Goal: Task Accomplishment & Management: Complete application form

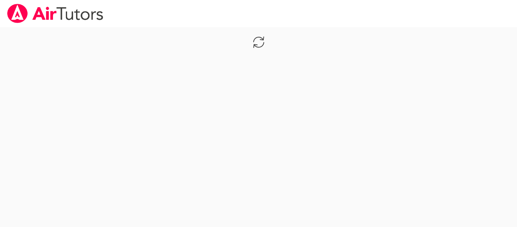
scroll to position [212, 0]
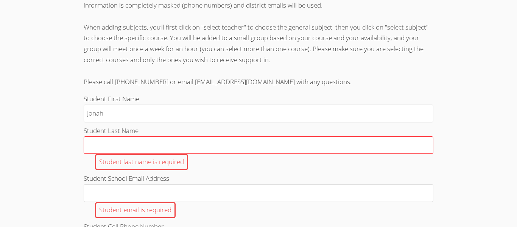
type input "Jonah"
click at [203, 137] on input "Student Last Name Student last name is required" at bounding box center [259, 145] width 350 height 18
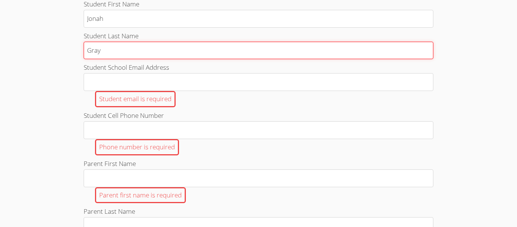
scroll to position [307, 0]
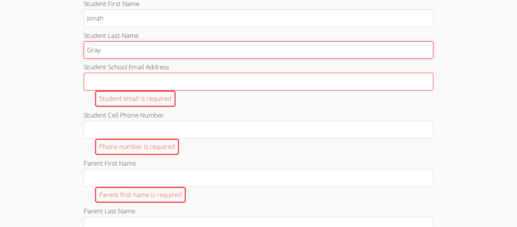
type input "Gray"
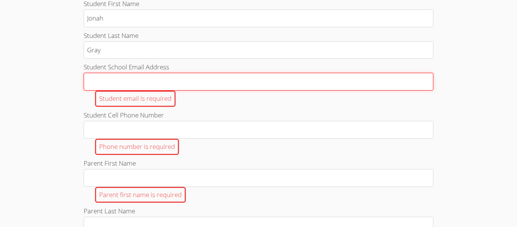
click at [156, 78] on input "Student School Email Address Student email is required" at bounding box center [259, 82] width 350 height 18
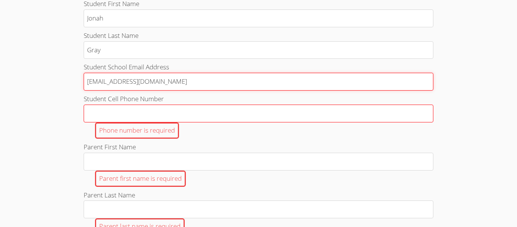
type input "[EMAIL_ADDRESS][DOMAIN_NAME]"
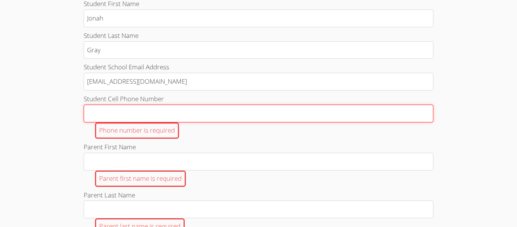
click at [130, 114] on input "Student Cell Phone Number Phone number is required" at bounding box center [259, 114] width 350 height 18
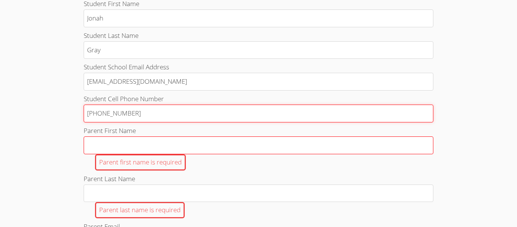
type input "[PHONE_NUMBER]"
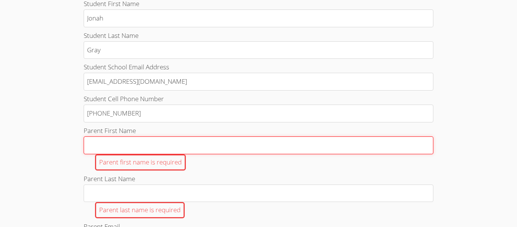
click at [103, 149] on input "Parent First Name Parent first name is required" at bounding box center [259, 145] width 350 height 18
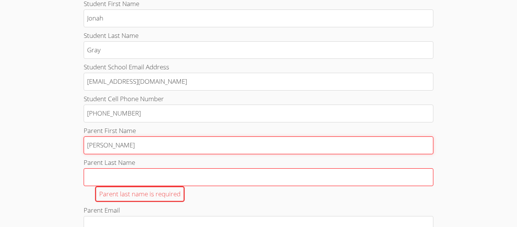
type input "[PERSON_NAME]"
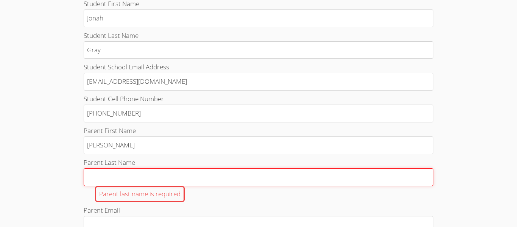
click at [92, 179] on input "Parent Last Name Parent last name is required" at bounding box center [259, 177] width 350 height 18
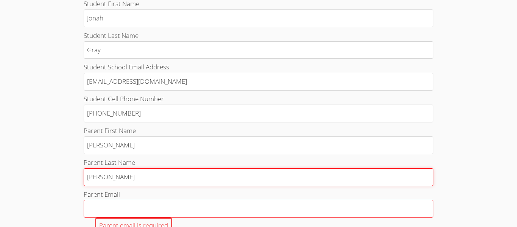
type input "[PERSON_NAME]"
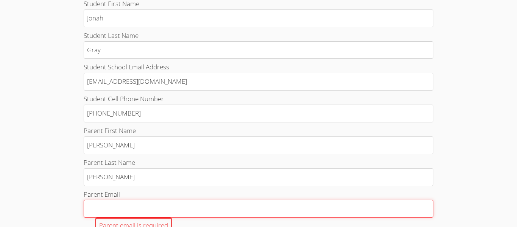
click at [91, 205] on input "Parent Email Parent email is required" at bounding box center [259, 209] width 350 height 18
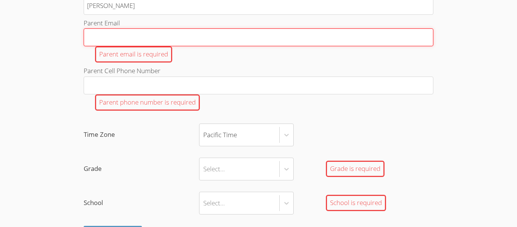
scroll to position [482, 0]
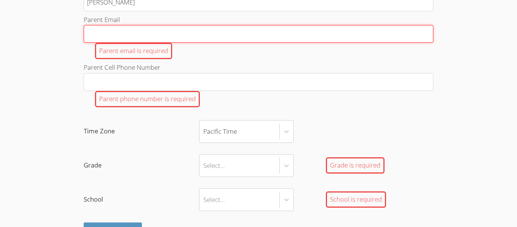
type input "t"
type input "th"
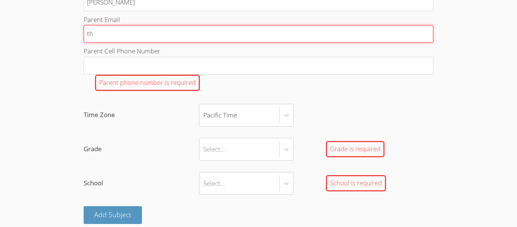
type input "tho"
type input "[PERSON_NAME]"
type input "thomp"
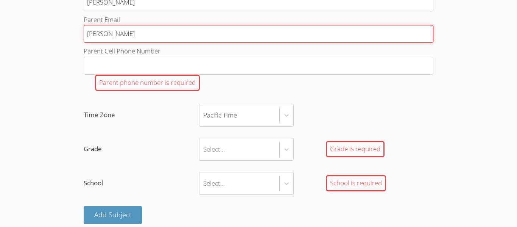
type input "thomp"
type input "thomps"
type input "thompso"
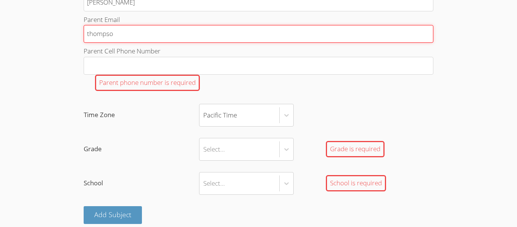
type input "[PERSON_NAME]"
type input "thompson_"
type input "thompson_j"
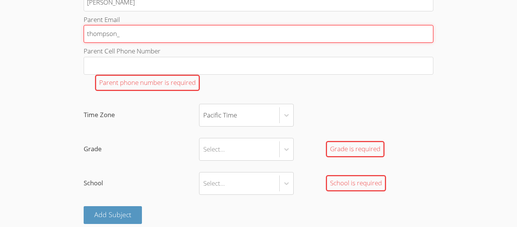
type input "thompson_j"
type input "thompson_jl"
type input "thompson_jl5"
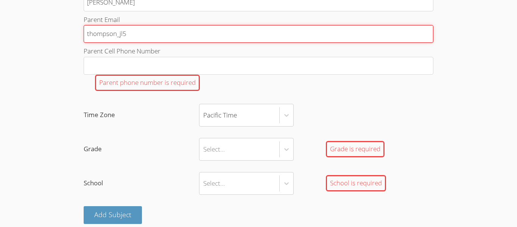
type input "thompson_jl5@"
type input "thompson_jl5@y"
type input "thompson_jl5@ya"
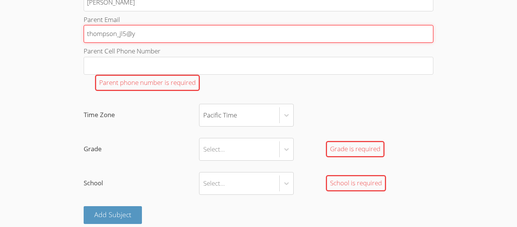
type input "thompson_jl5@ya"
type input "thompson_jl5@yah"
type input "thompson_jl5@yaho"
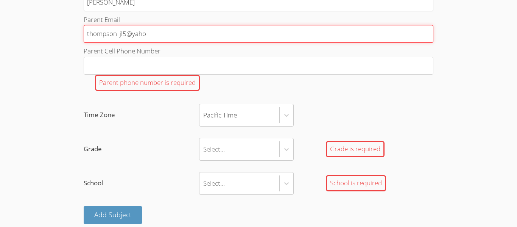
type input "[EMAIL_ADDRESS]"
type input "[EMAIL_ADDRESS]."
type input "thompson_jl5@yahoo.c"
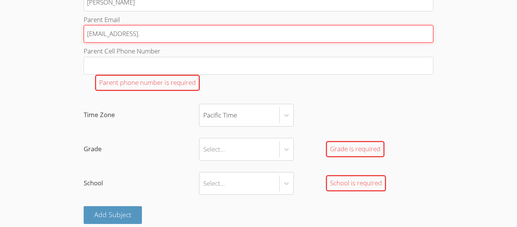
type input "thompson_jl5@yahoo.c"
type input "[EMAIL_ADDRESS][DOMAIN_NAME]"
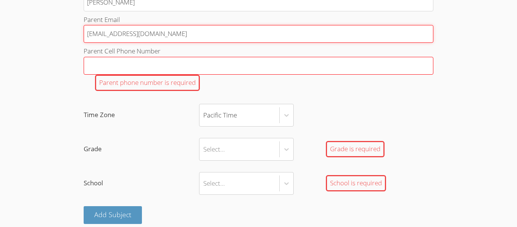
type input "[EMAIL_ADDRESS][DOMAIN_NAME]"
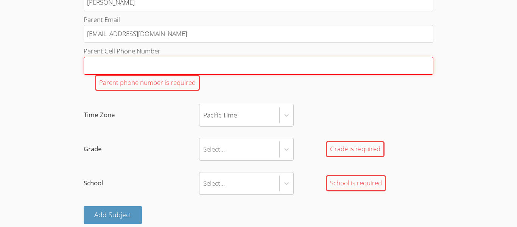
click at [107, 66] on input "Parent Cell Phone Number Parent phone number is required" at bounding box center [259, 66] width 350 height 18
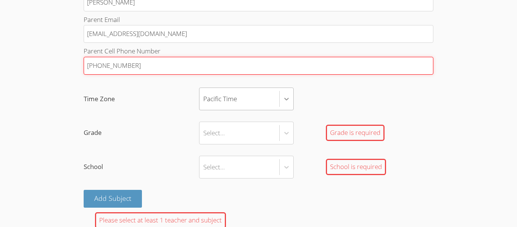
type input "[PHONE_NUMBER]"
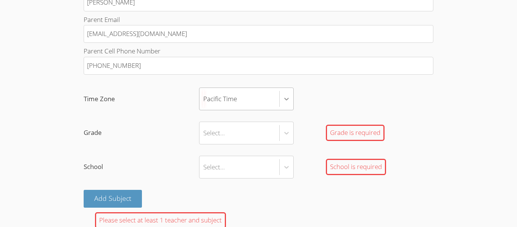
click at [284, 96] on icon at bounding box center [287, 99] width 8 height 8
click at [204, 96] on input "Time Zone Pacific Time" at bounding box center [203, 98] width 1 height 17
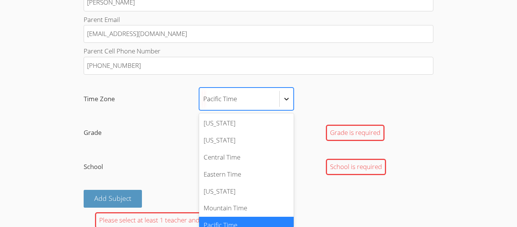
scroll to position [8, 0]
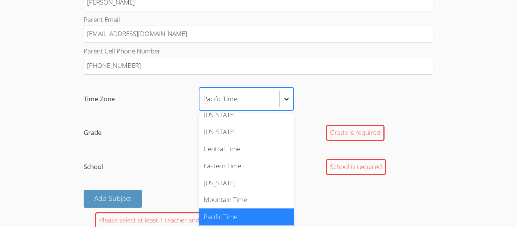
click at [282, 99] on div at bounding box center [287, 99] width 14 height 14
click at [204, 99] on input "Time Zone option Pacific Time selected, 7 of 7. 7 results available. Use Up and…" at bounding box center [203, 98] width 1 height 17
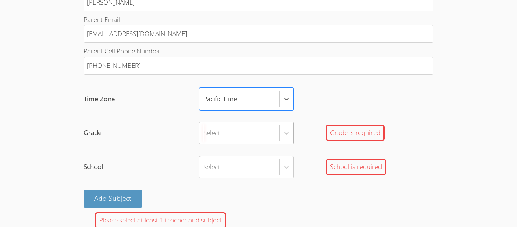
click at [243, 128] on div "Select..." at bounding box center [240, 133] width 80 height 22
click at [204, 128] on input "Grade Select... Grade is required" at bounding box center [203, 132] width 1 height 17
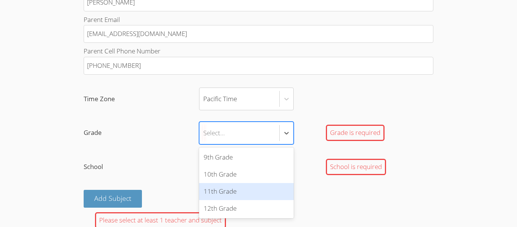
click at [229, 187] on div "11th Grade" at bounding box center [246, 191] width 95 height 17
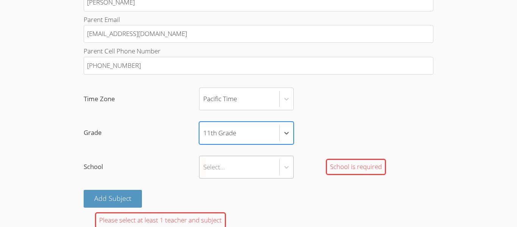
scroll to position [510, 0]
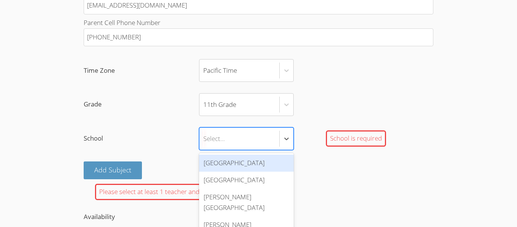
click at [226, 165] on div "[GEOGRAPHIC_DATA]" at bounding box center [246, 162] width 95 height 17
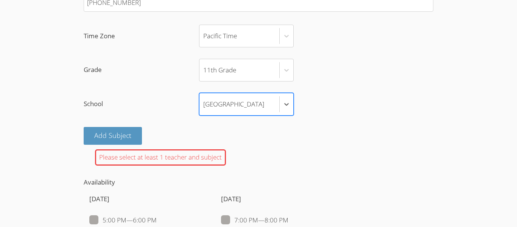
scroll to position [545, 0]
click at [132, 141] on button "Add Subject" at bounding box center [113, 135] width 58 height 18
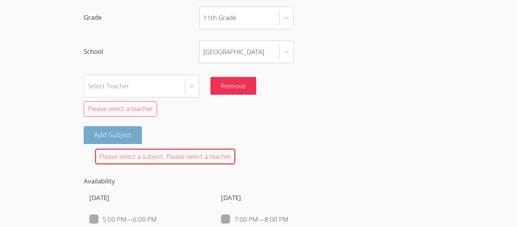
scroll to position [597, 0]
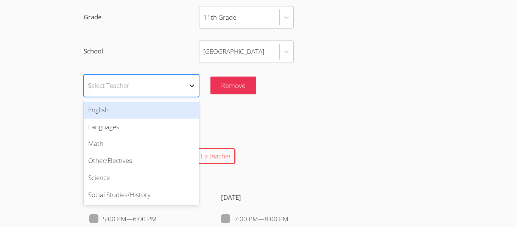
click at [186, 83] on div at bounding box center [192, 86] width 14 height 14
click at [125, 103] on div "English" at bounding box center [141, 109] width 115 height 17
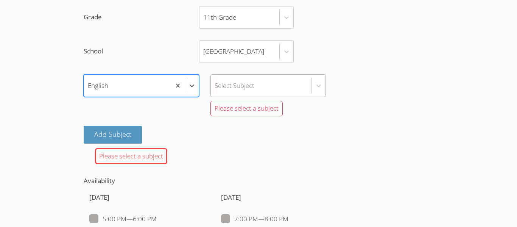
click at [272, 78] on div "Select Subject" at bounding box center [261, 86] width 101 height 22
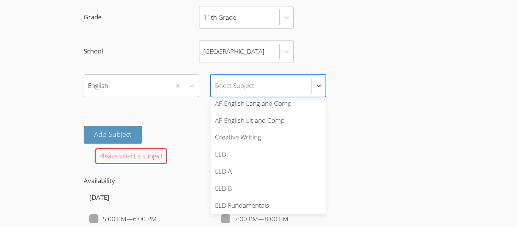
scroll to position [0, 0]
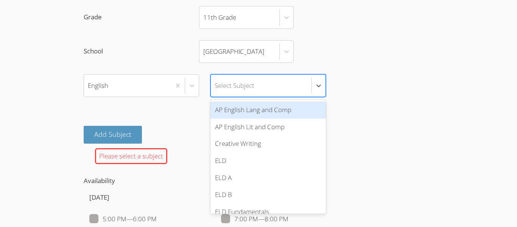
click at [249, 79] on div "Select Subject" at bounding box center [261, 86] width 101 height 22
click at [262, 114] on div "AP English Lang and Comp" at bounding box center [268, 109] width 115 height 17
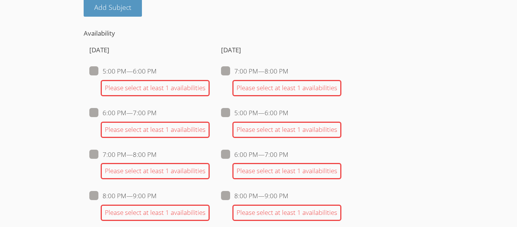
scroll to position [694, 0]
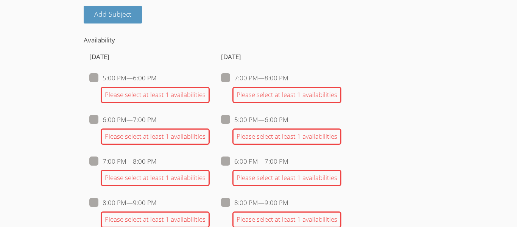
click at [157, 76] on span at bounding box center [157, 77] width 0 height 9
click at [157, 76] on input "5:00 PM — 6:00 PM" at bounding box center [160, 76] width 6 height 6
checkbox input "true"
checkbox input "false"
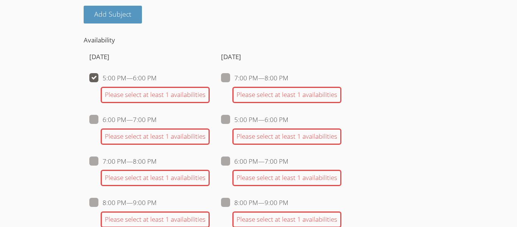
checkbox input "false"
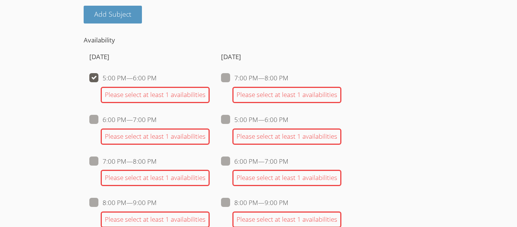
checkbox input "false"
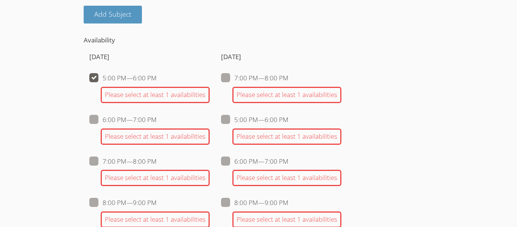
checkbox input "false"
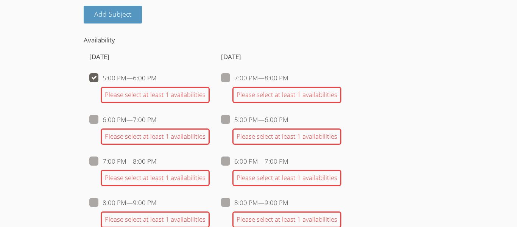
checkbox input "false"
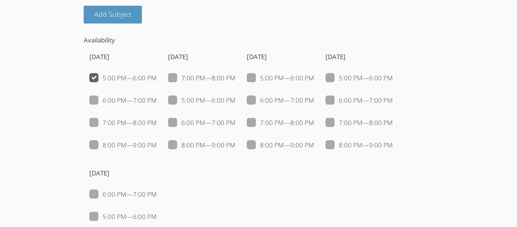
click at [157, 76] on span at bounding box center [157, 77] width 0 height 9
click at [157, 76] on input "5:00 PM — 6:00 PM" at bounding box center [160, 76] width 6 height 6
checkbox input "false"
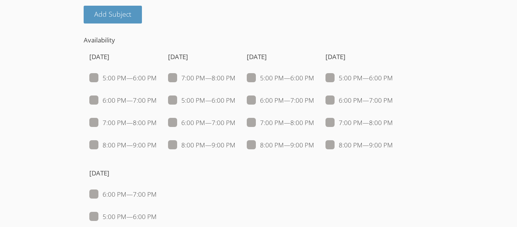
checkbox input "false"
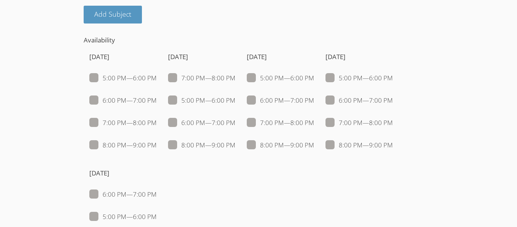
checkbox input "false"
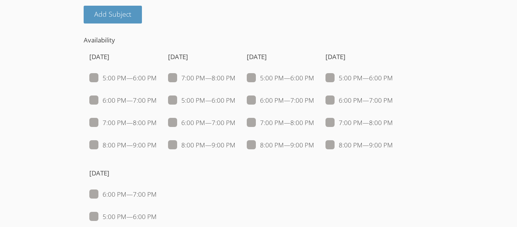
checkbox input "false"
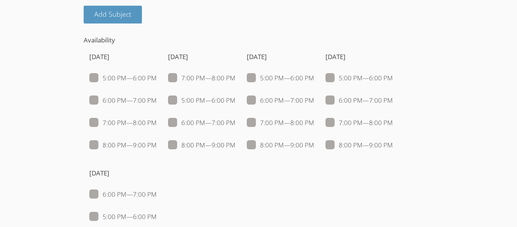
checkbox input "false"
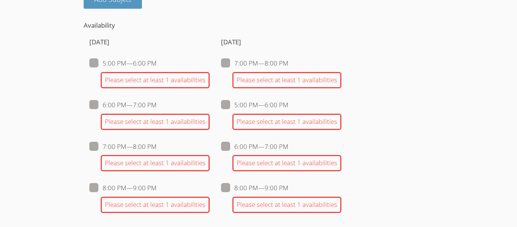
scroll to position [709, 0]
click at [157, 105] on span at bounding box center [157, 104] width 0 height 9
click at [157, 105] on input "6:00 PM — 7:00 PM" at bounding box center [160, 103] width 6 height 6
checkbox input "true"
checkbox input "false"
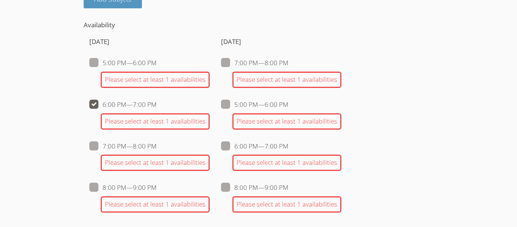
checkbox input "false"
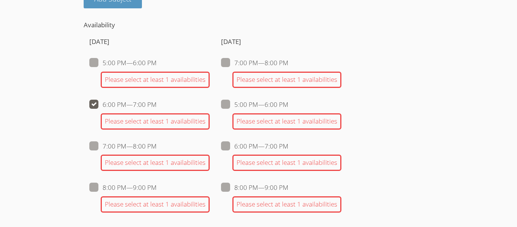
checkbox input "false"
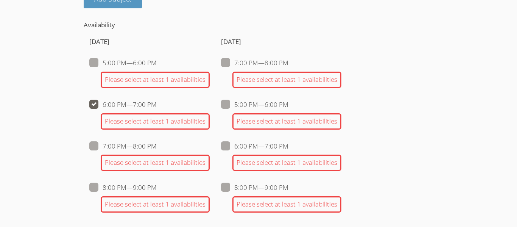
checkbox input "false"
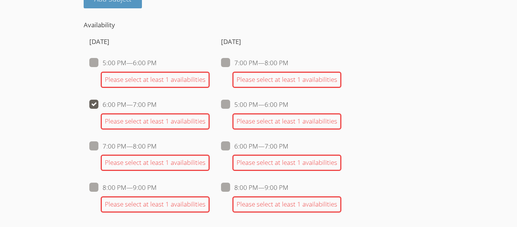
checkbox input "false"
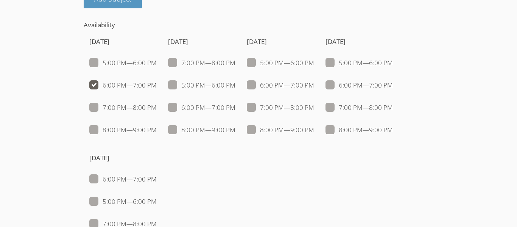
click at [236, 131] on span at bounding box center [236, 129] width 0 height 9
click at [236, 131] on input "8:00 PM — 9:00 PM" at bounding box center [239, 128] width 6 height 6
checkbox input "true"
checkbox input "false"
checkbox input "true"
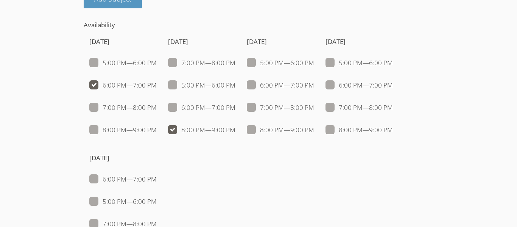
checkbox input "false"
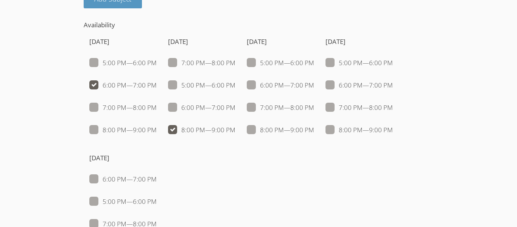
checkbox input "false"
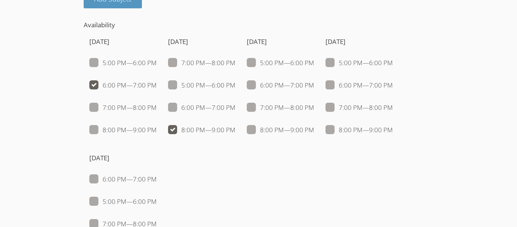
checkbox input "false"
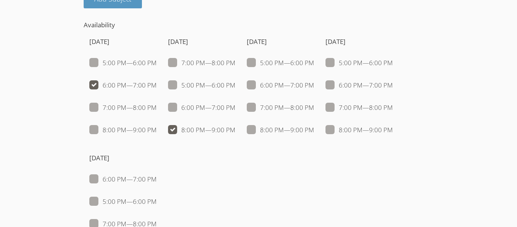
checkbox input "false"
click at [314, 128] on span at bounding box center [314, 129] width 0 height 9
click at [314, 128] on input "8:00 PM — 9:00 PM" at bounding box center [317, 128] width 6 height 6
checkbox input "true"
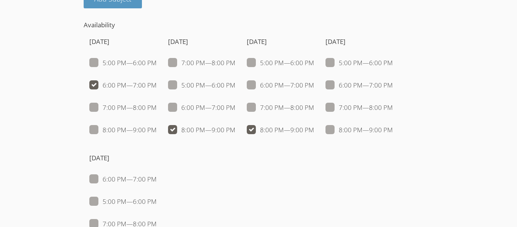
checkbox input "false"
checkbox input "true"
checkbox input "false"
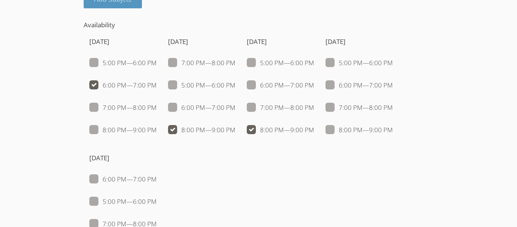
checkbox input "false"
checkbox input "true"
checkbox input "false"
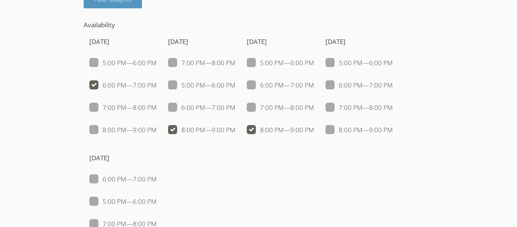
checkbox input "false"
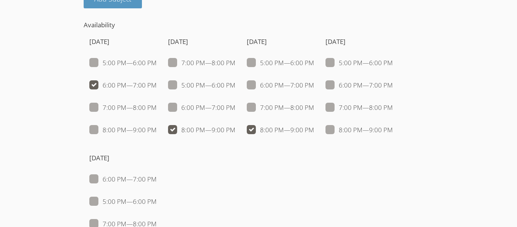
checkbox input "false"
click at [393, 128] on span at bounding box center [393, 129] width 0 height 9
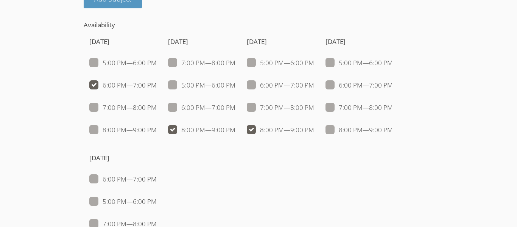
click at [393, 128] on input "8:00 PM — 9:00 PM" at bounding box center [396, 128] width 6 height 6
checkbox input "true"
checkbox input "false"
checkbox input "true"
checkbox input "false"
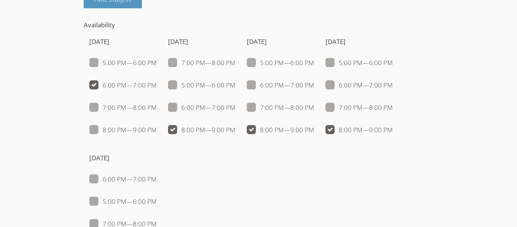
checkbox input "false"
checkbox input "true"
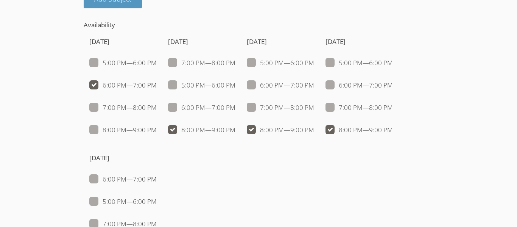
checkbox input "false"
checkbox input "true"
checkbox input "false"
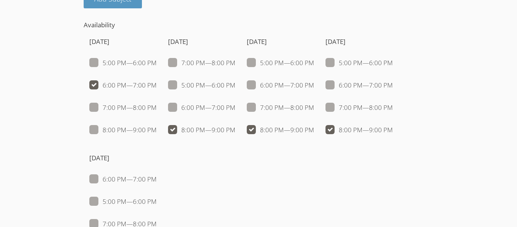
checkbox input "false"
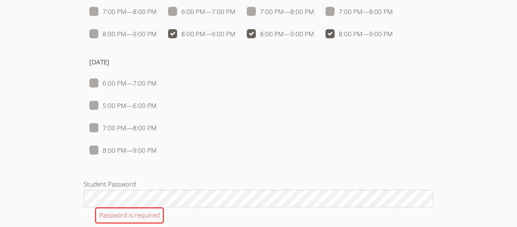
click at [157, 149] on span at bounding box center [157, 150] width 0 height 9
click at [157, 149] on input "8:00 PM — 9:00 PM" at bounding box center [160, 148] width 6 height 6
checkbox input "true"
checkbox input "false"
checkbox input "true"
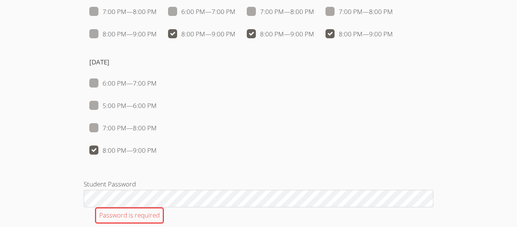
checkbox input "false"
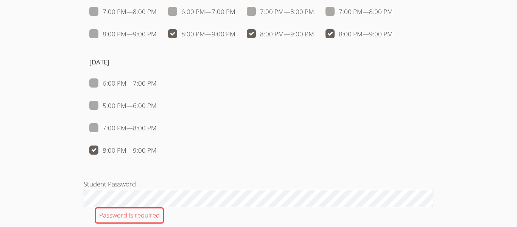
checkbox input "true"
checkbox input "false"
checkbox input "true"
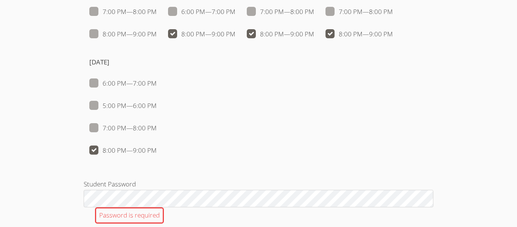
checkbox input "false"
checkbox input "true"
checkbox input "false"
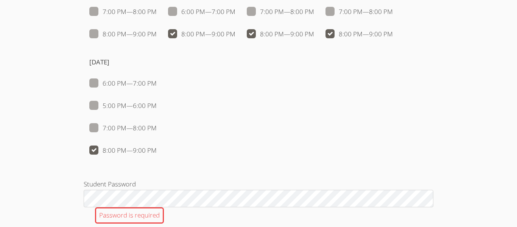
checkbox input "false"
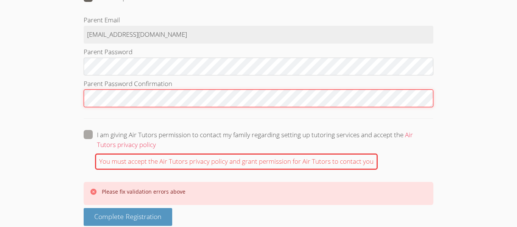
scroll to position [1159, 0]
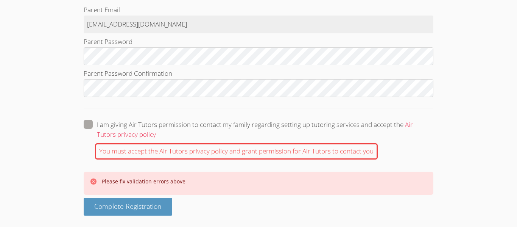
click at [156, 130] on span at bounding box center [156, 134] width 0 height 9
click at [156, 122] on input "I am giving Air Tutors permission to contact my family regarding setting up tut…" at bounding box center [159, 123] width 6 height 6
checkbox input "true"
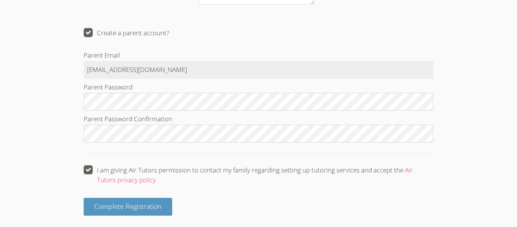
scroll to position [1114, 0]
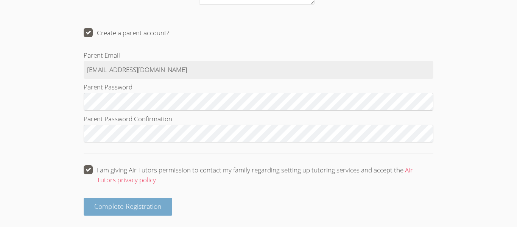
click at [125, 204] on span "Complete Registration" at bounding box center [127, 205] width 67 height 9
